Goal: Information Seeking & Learning: Learn about a topic

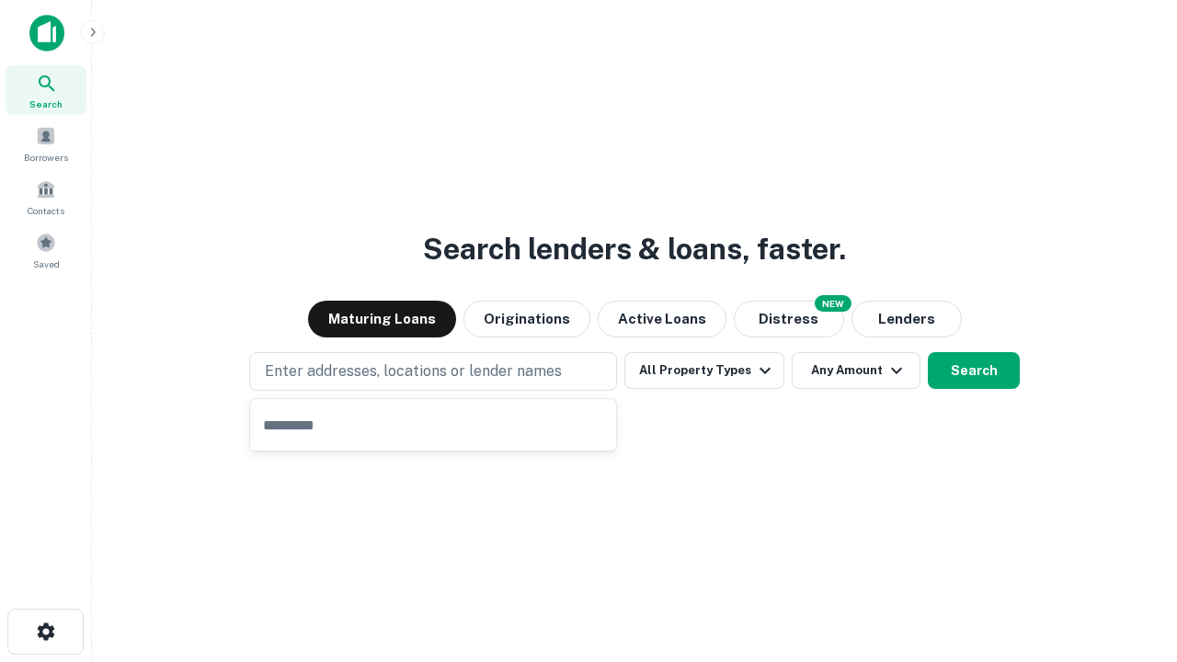
type input "**********"
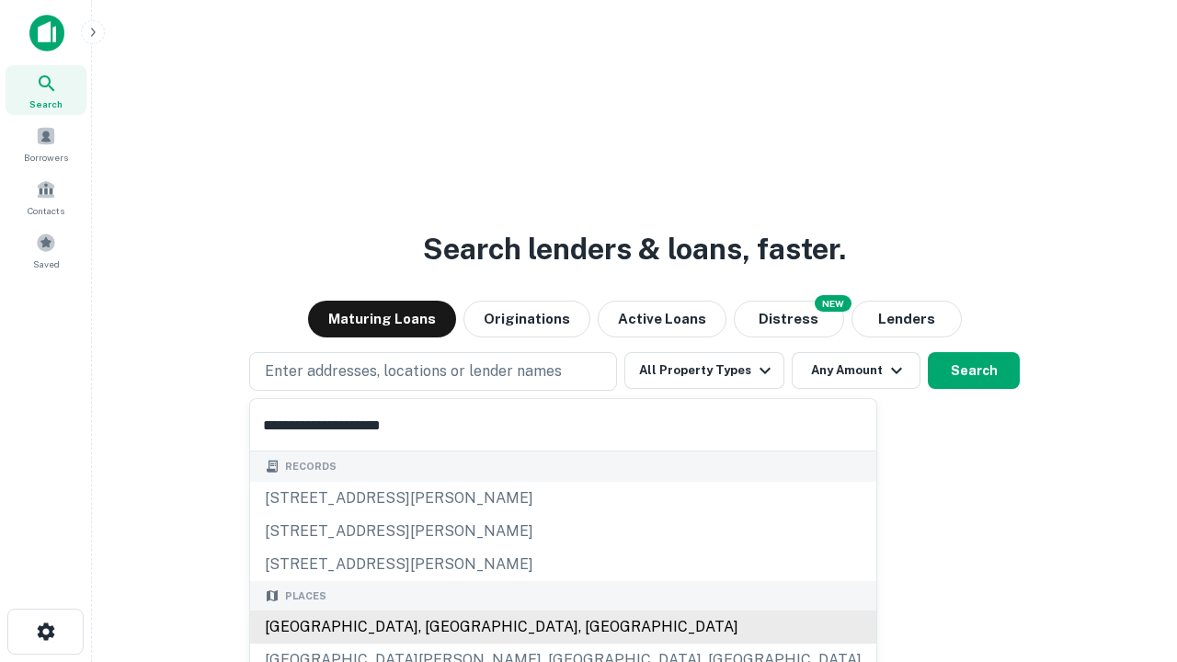
click at [439, 627] on div "[GEOGRAPHIC_DATA], [GEOGRAPHIC_DATA], [GEOGRAPHIC_DATA]" at bounding box center [563, 626] width 626 height 33
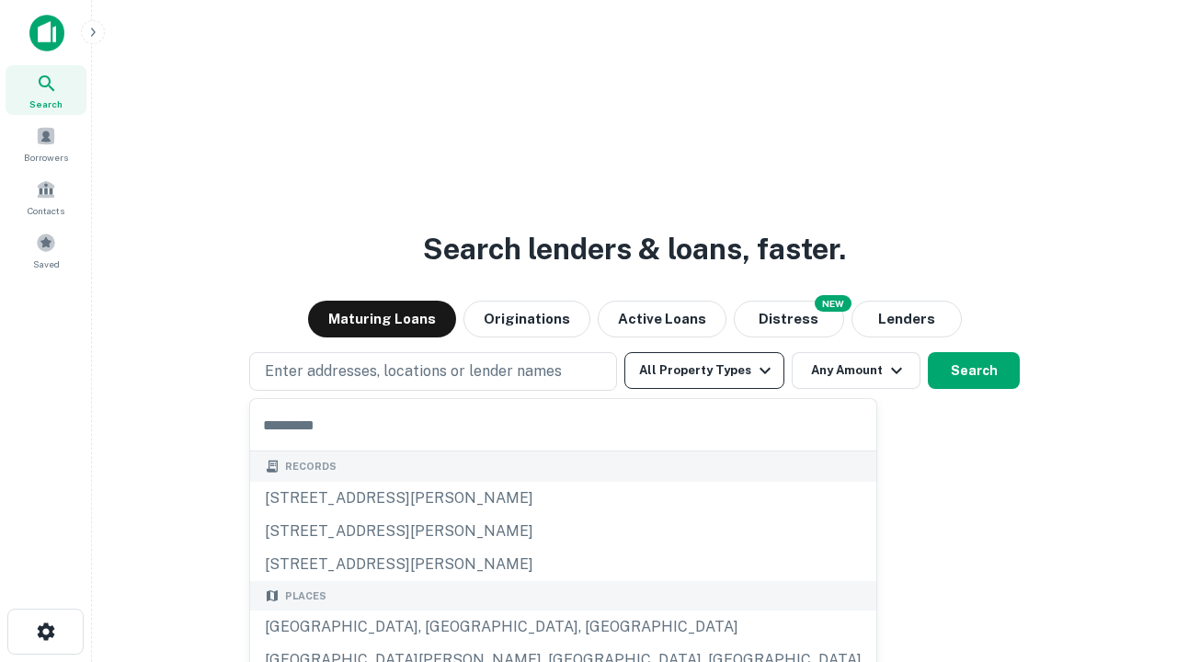
click at [704, 370] on button "All Property Types" at bounding box center [704, 370] width 160 height 37
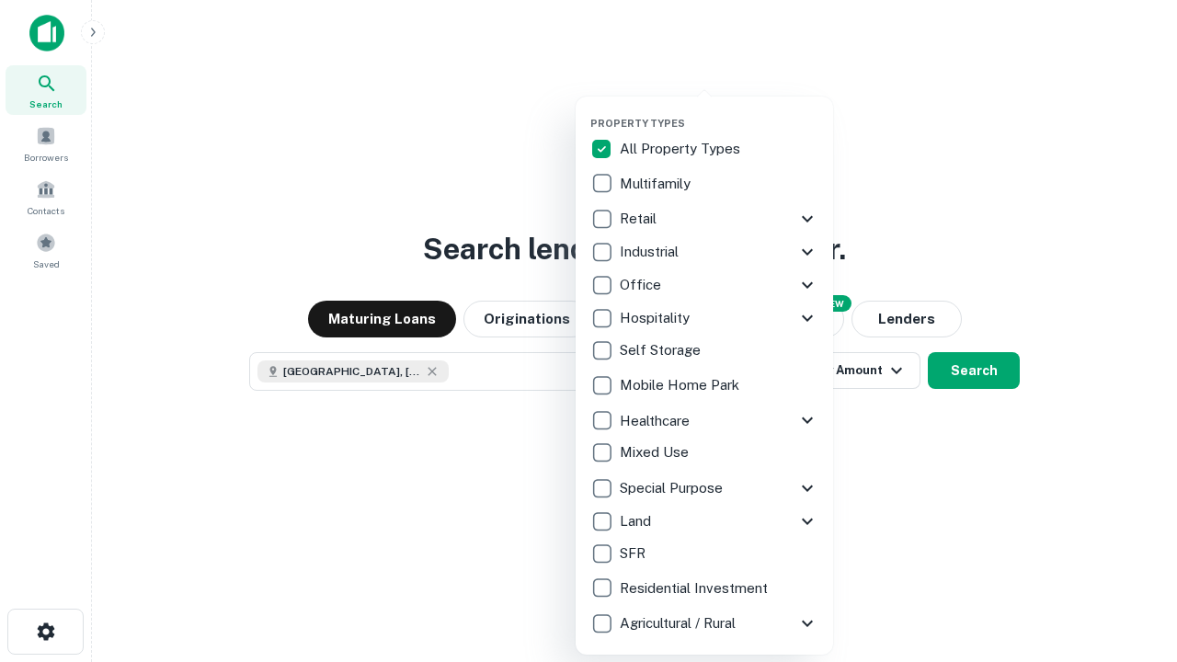
click at [719, 111] on button "button" at bounding box center [718, 111] width 257 height 1
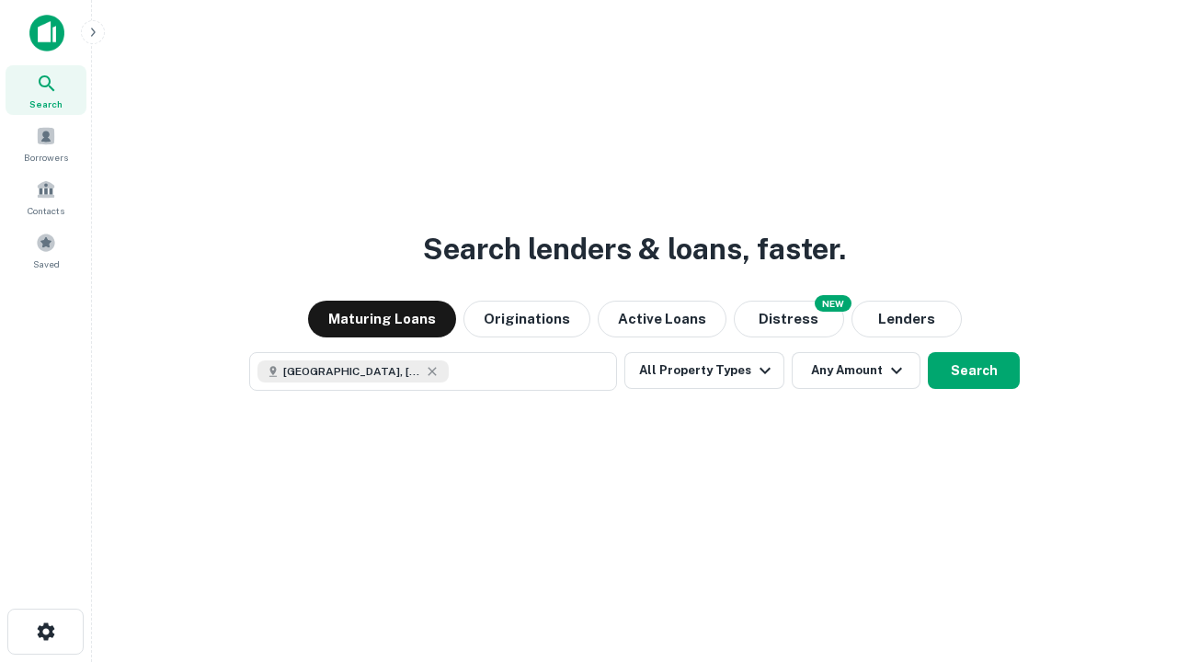
scroll to position [29, 0]
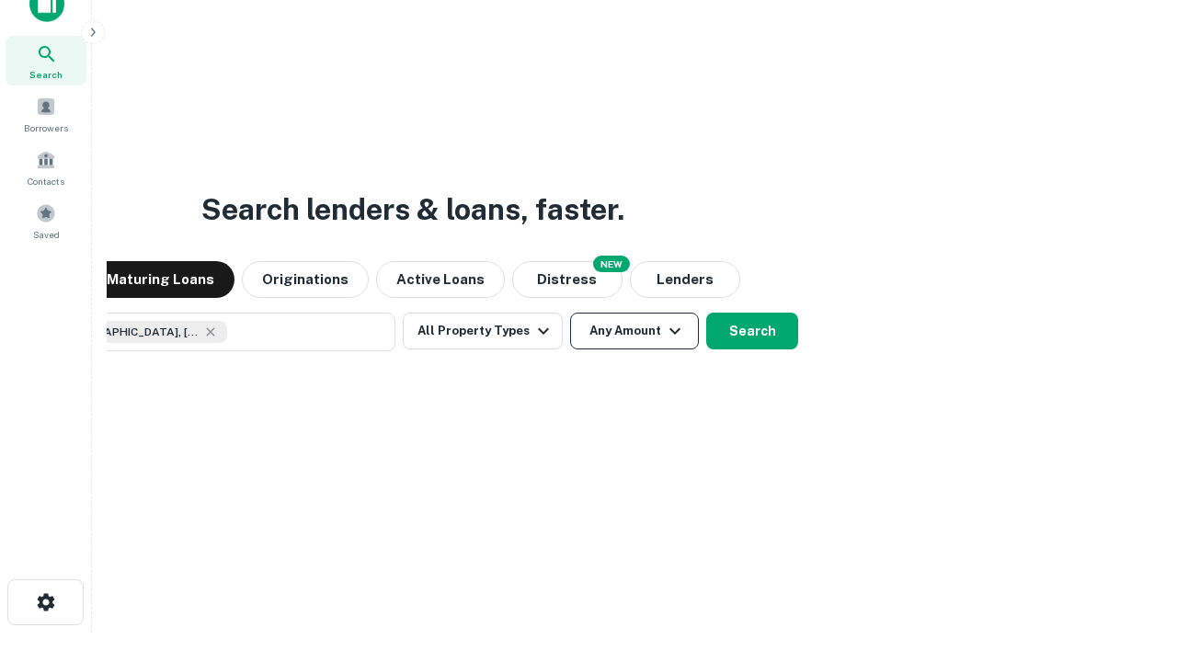
click at [570, 313] on button "Any Amount" at bounding box center [634, 331] width 129 height 37
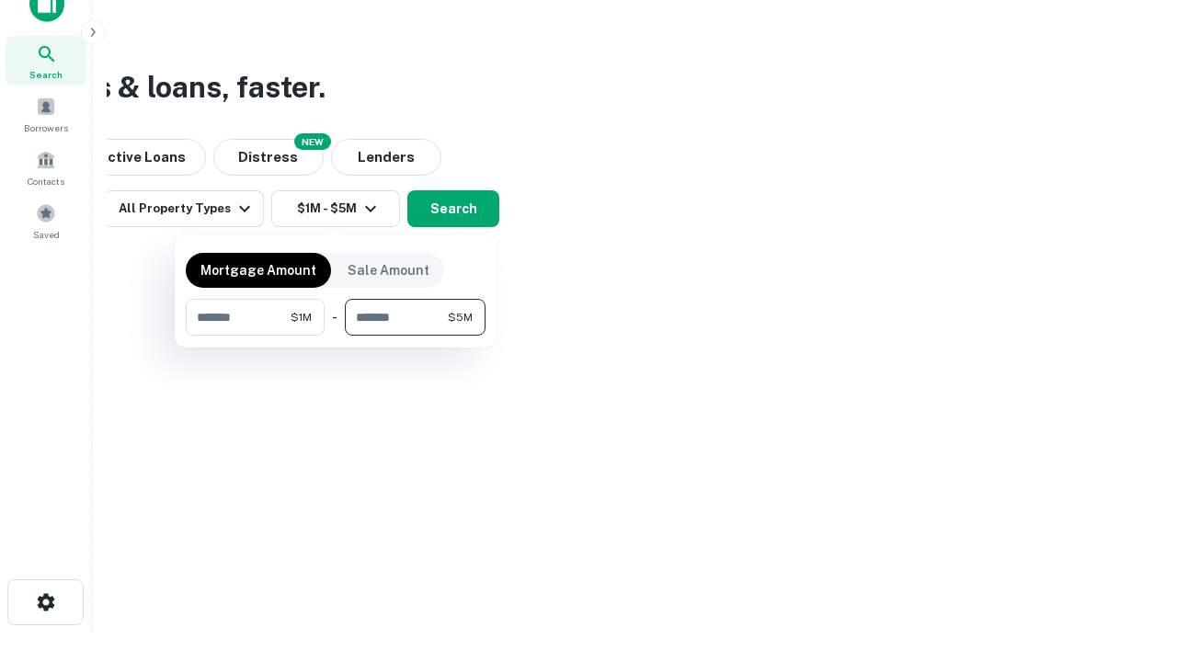
type input "*******"
click at [336, 336] on button "button" at bounding box center [336, 336] width 300 height 1
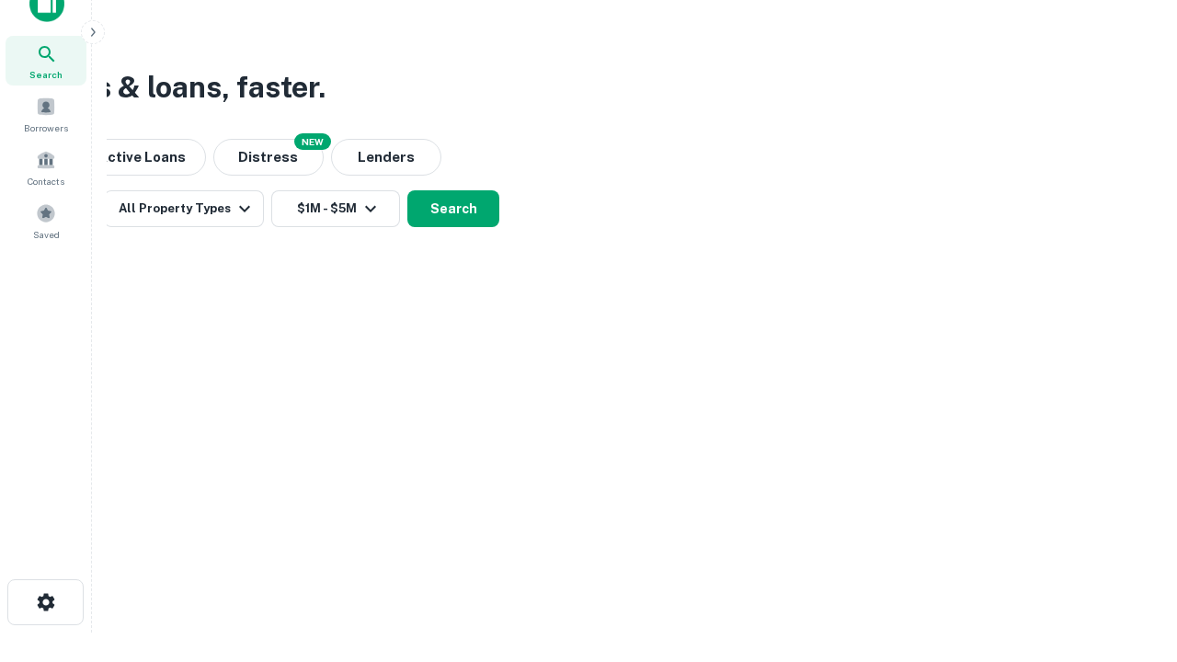
scroll to position [29, 0]
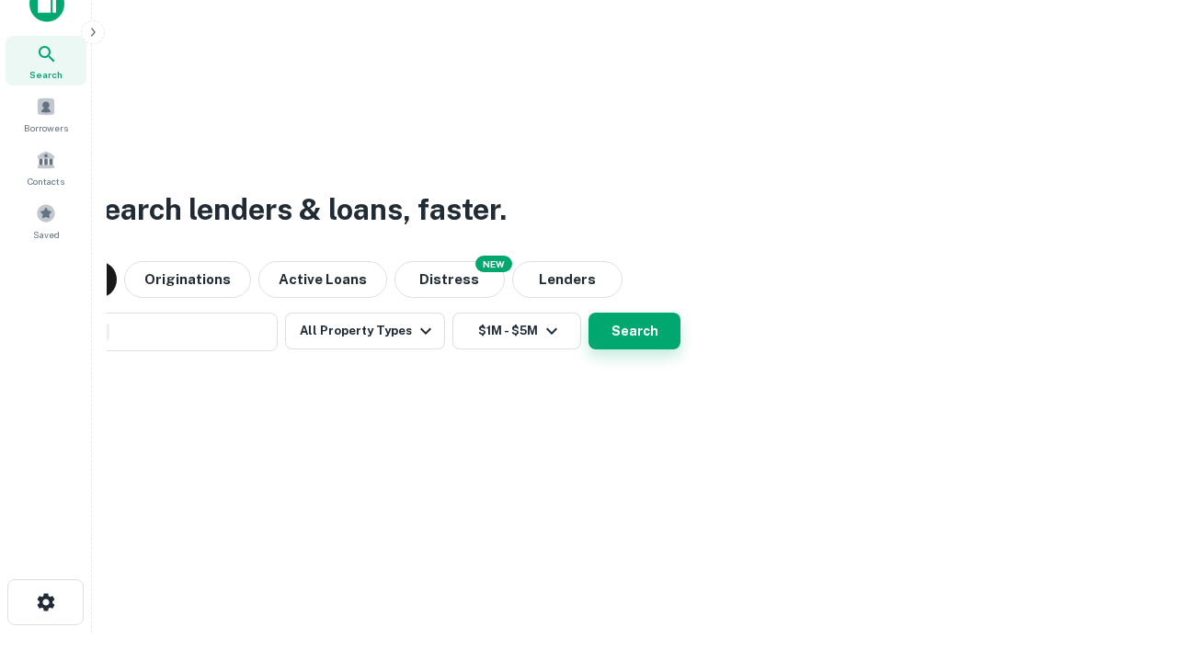
click at [588, 313] on button "Search" at bounding box center [634, 331] width 92 height 37
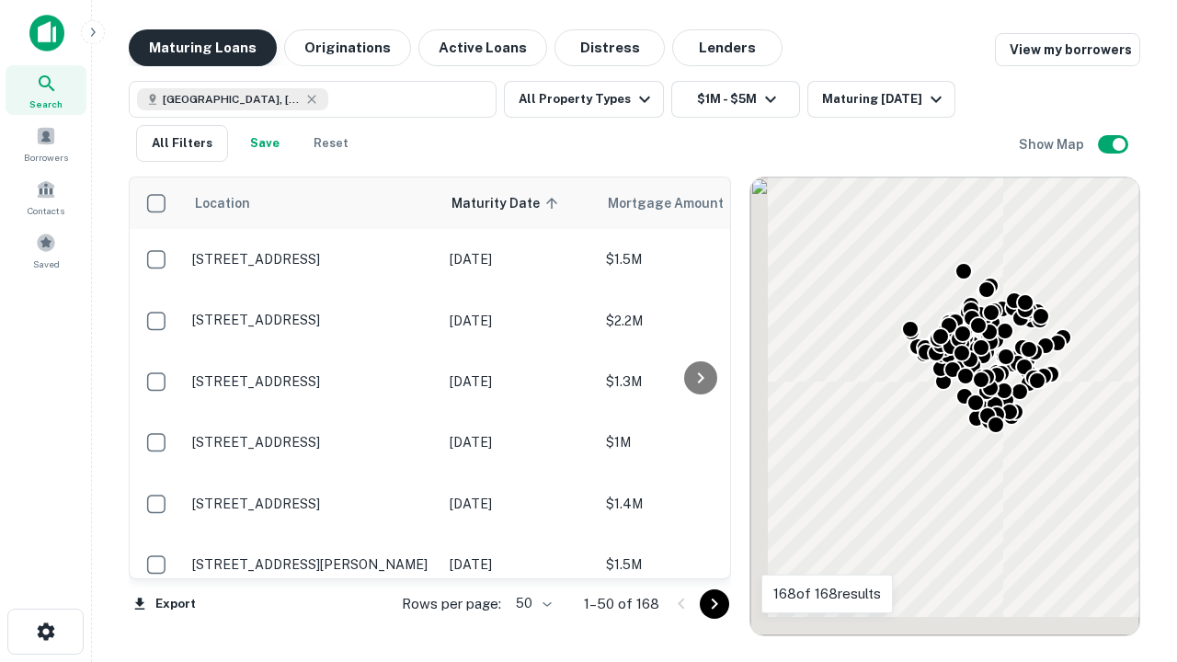
click at [202, 48] on button "Maturing Loans" at bounding box center [203, 47] width 148 height 37
